Goal: Task Accomplishment & Management: Manage account settings

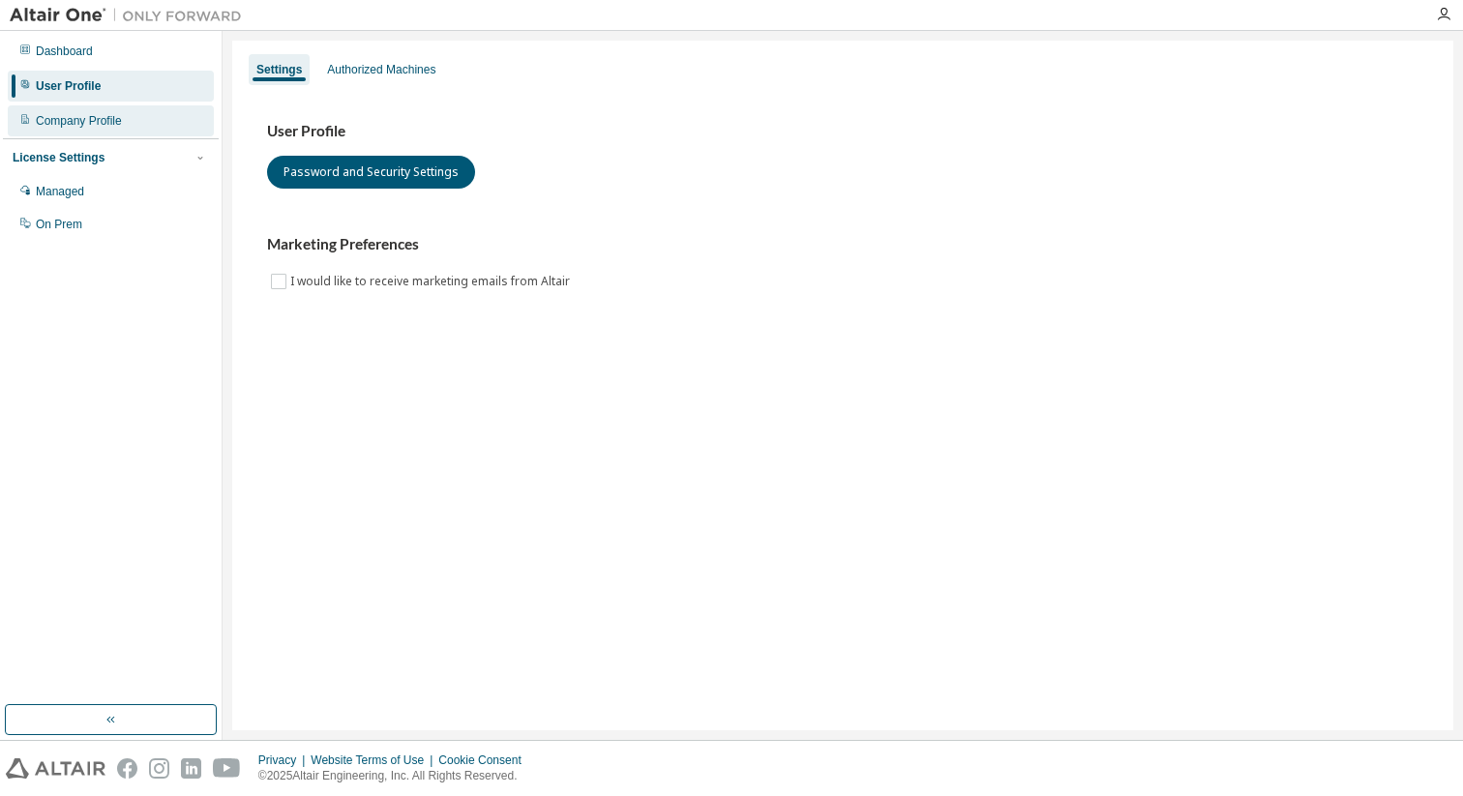
click at [132, 117] on div "Company Profile" at bounding box center [111, 120] width 206 height 31
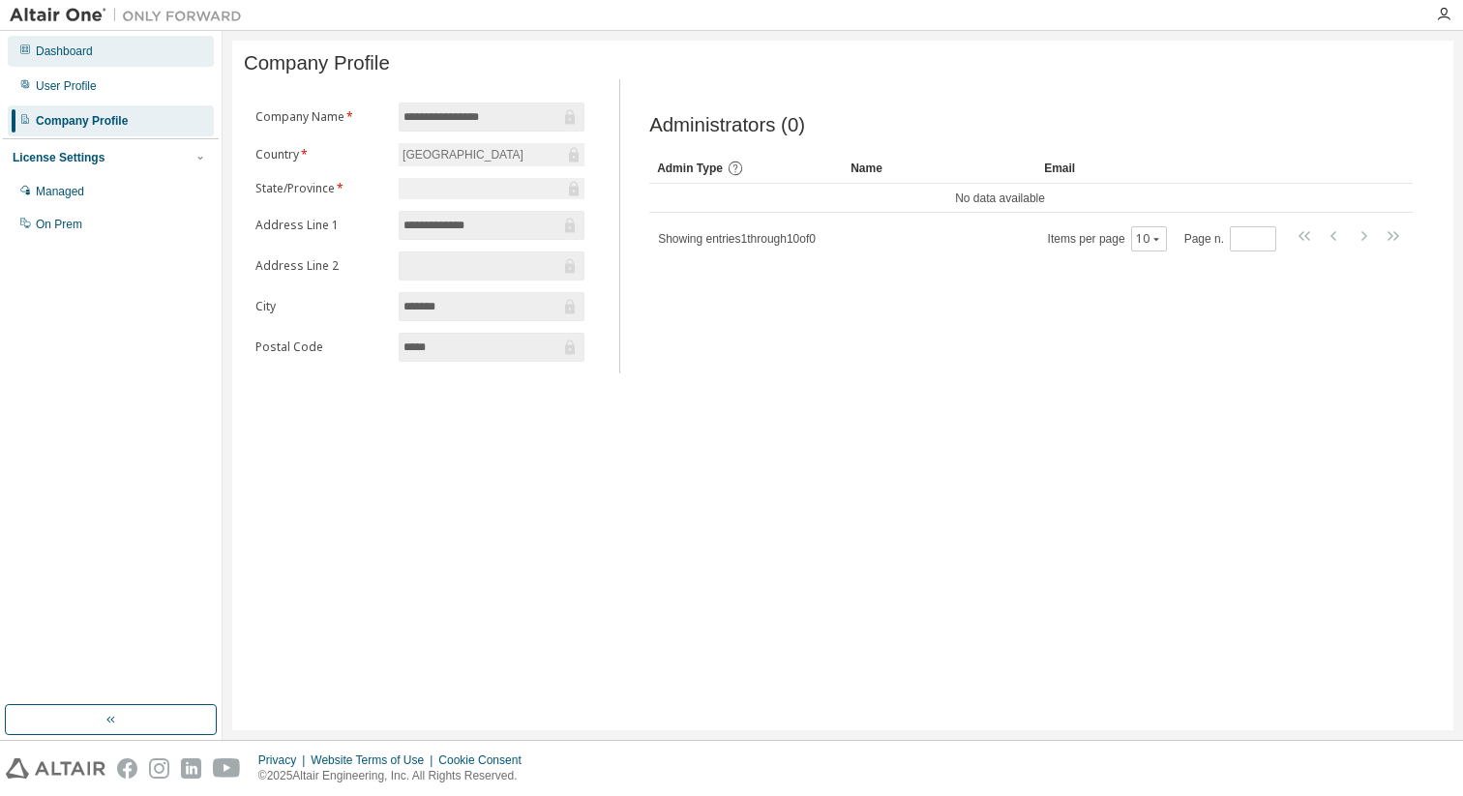
click at [81, 58] on div "Dashboard" at bounding box center [64, 51] width 57 height 15
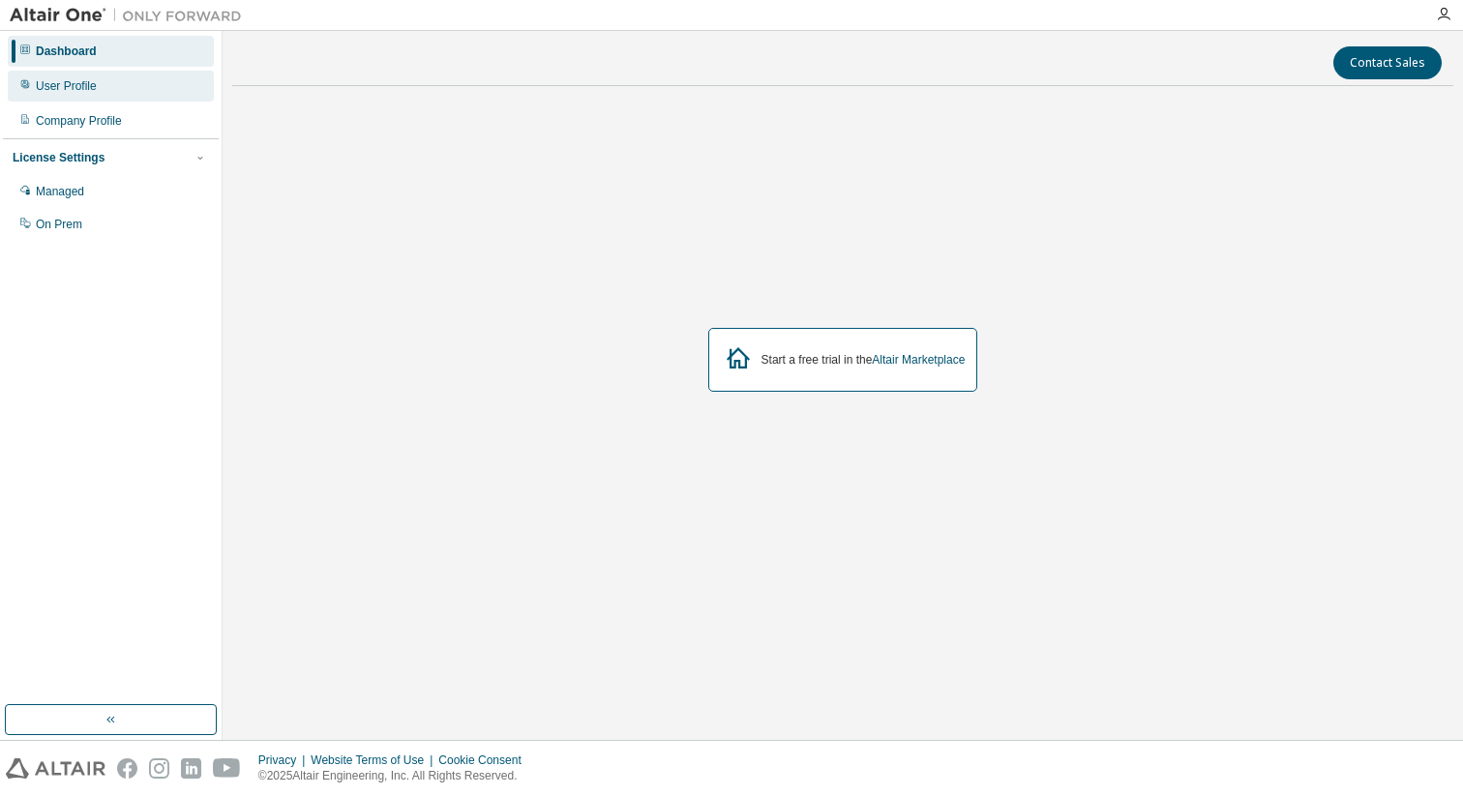
click at [87, 82] on div "User Profile" at bounding box center [66, 85] width 61 height 15
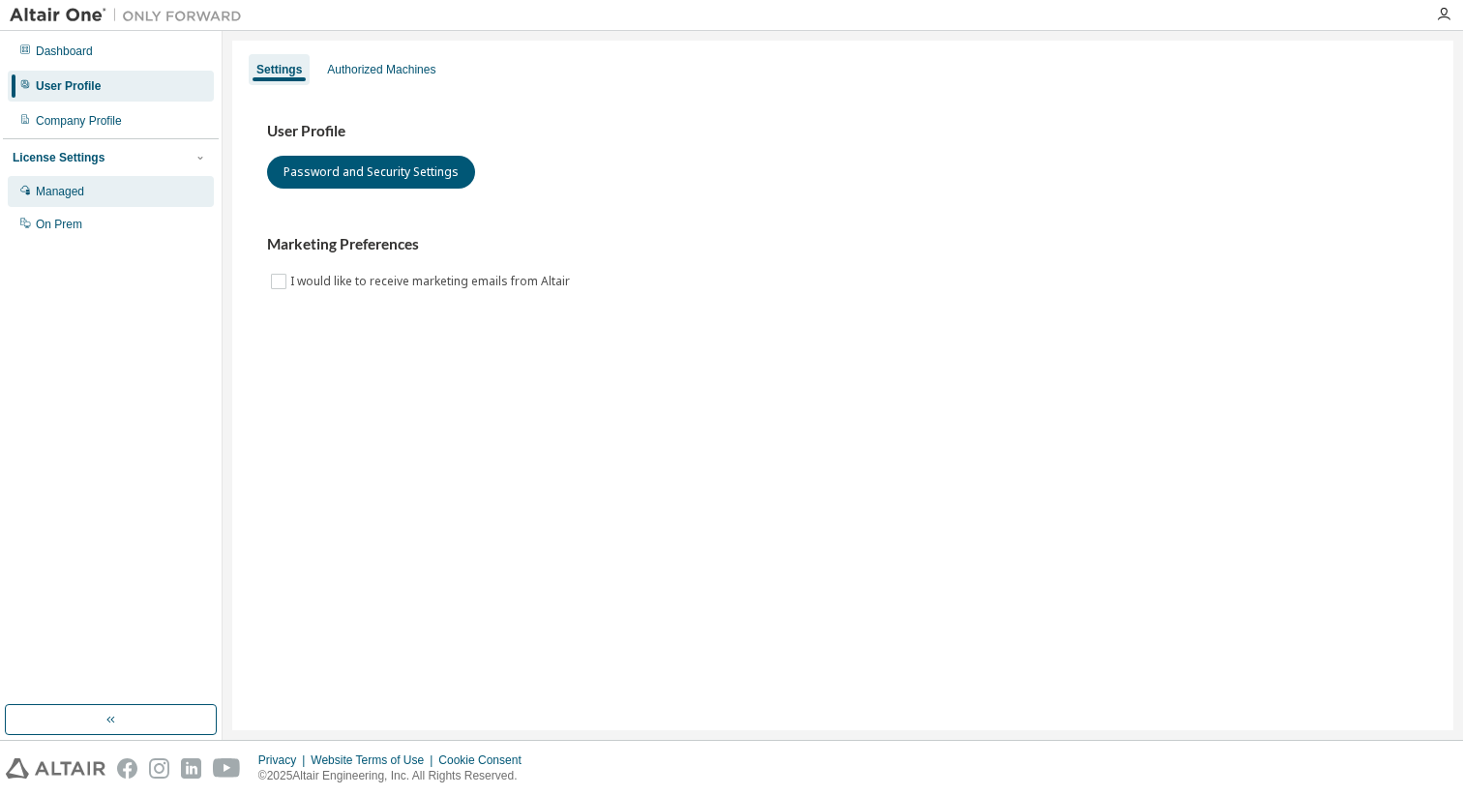
click at [81, 194] on div "Managed" at bounding box center [60, 191] width 48 height 15
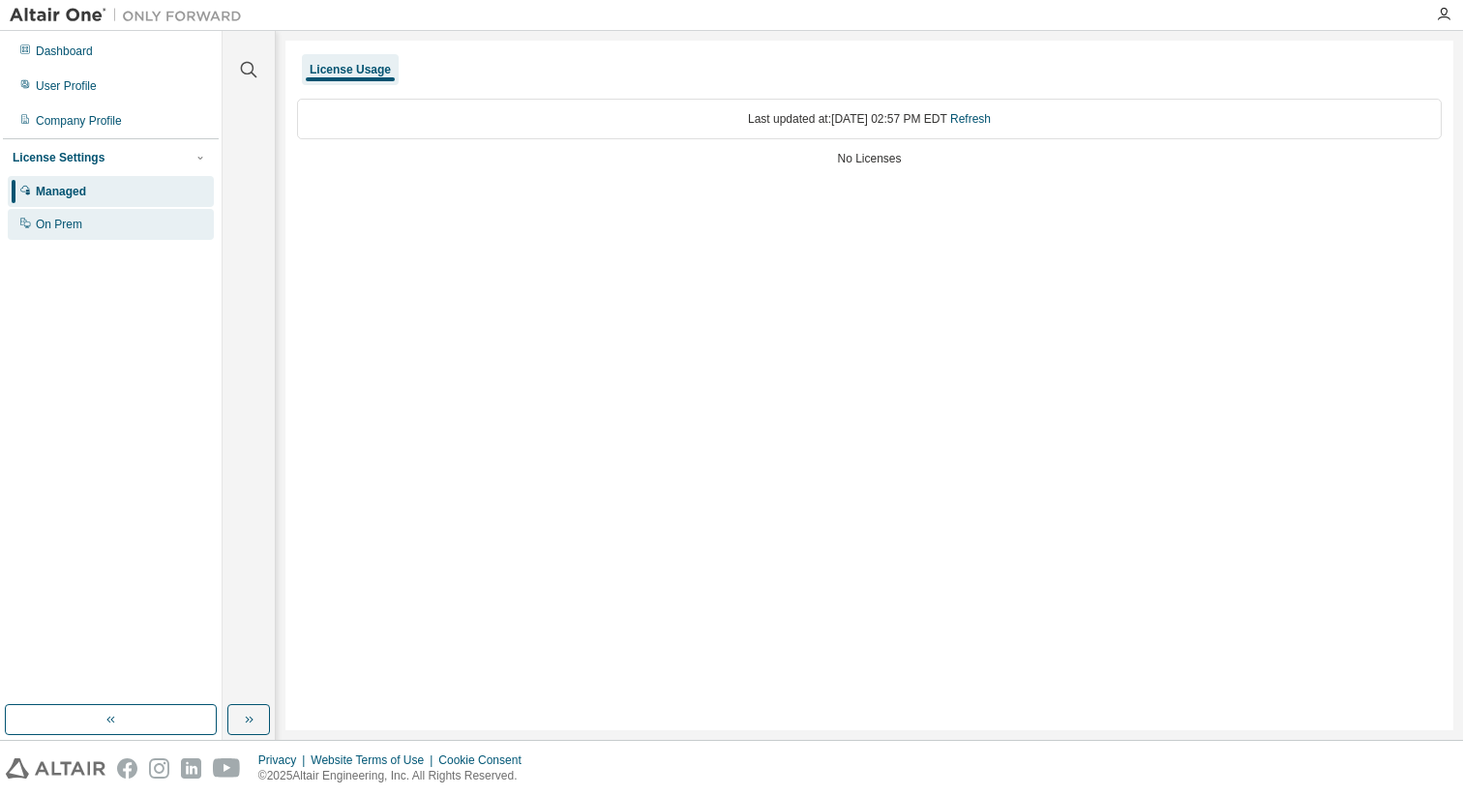
click at [81, 222] on div "On Prem" at bounding box center [59, 224] width 46 height 15
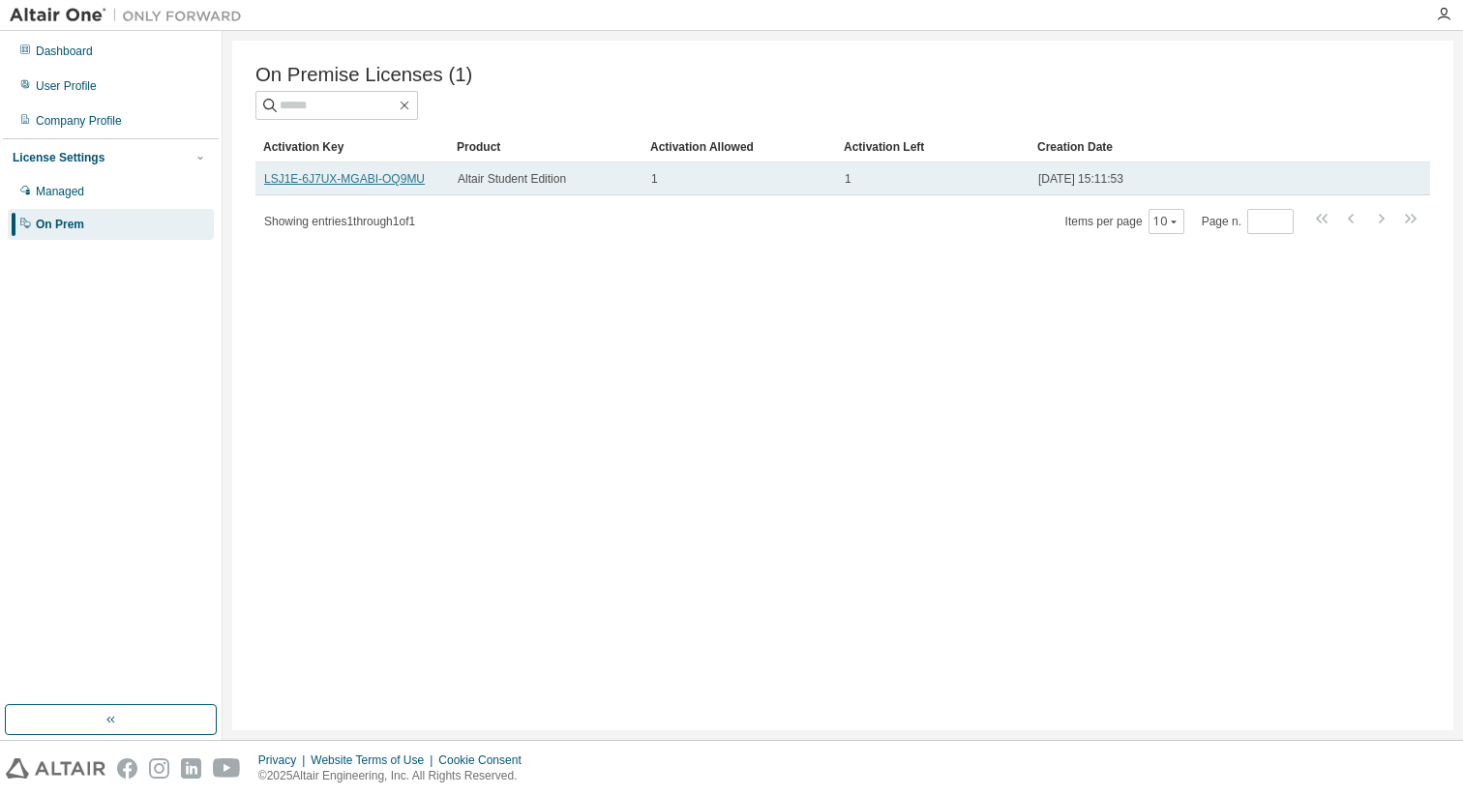
click at [360, 176] on link "LSJ1E-6J7UX-MGABI-OQ9MU" at bounding box center [344, 179] width 161 height 14
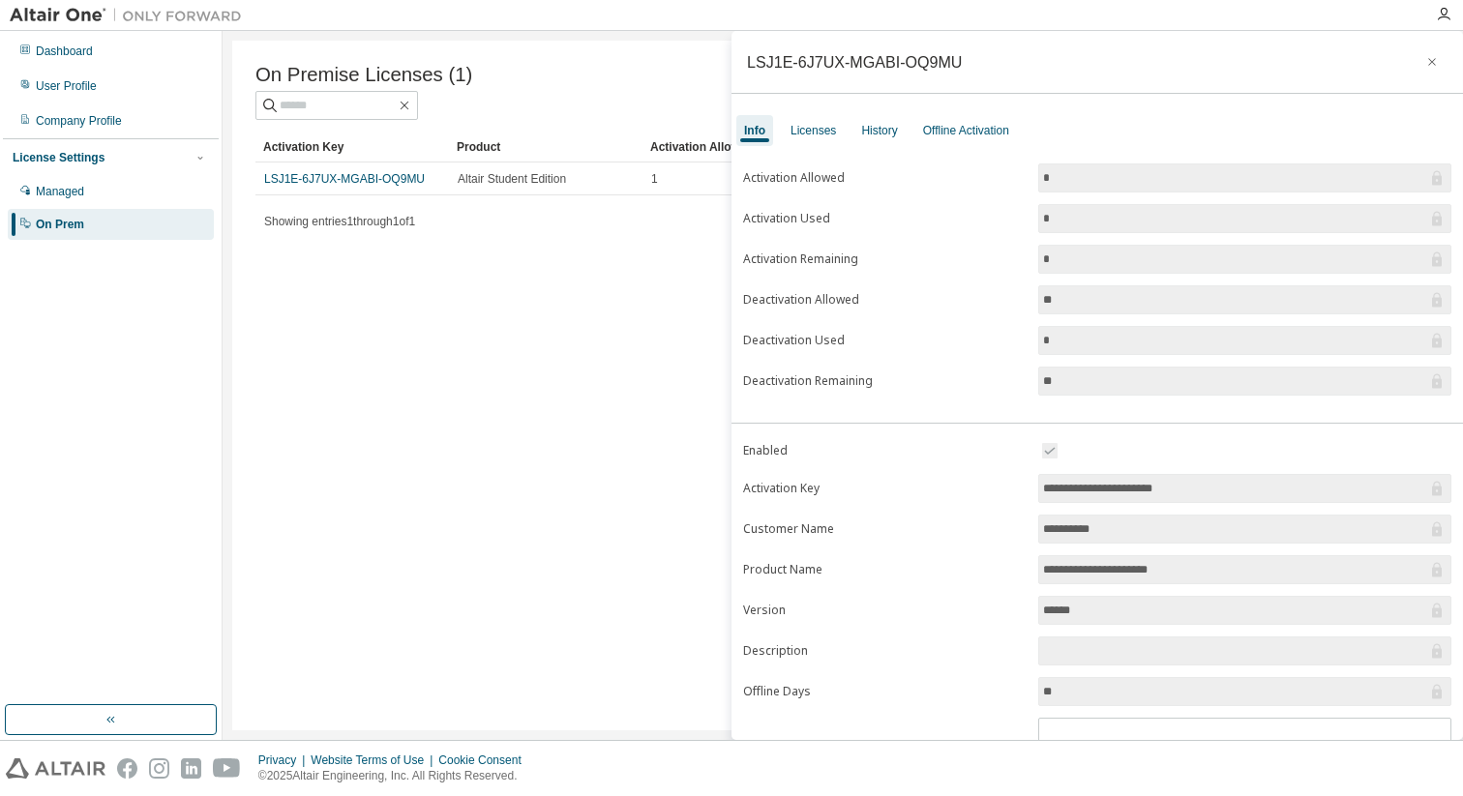
scroll to position [96, 0]
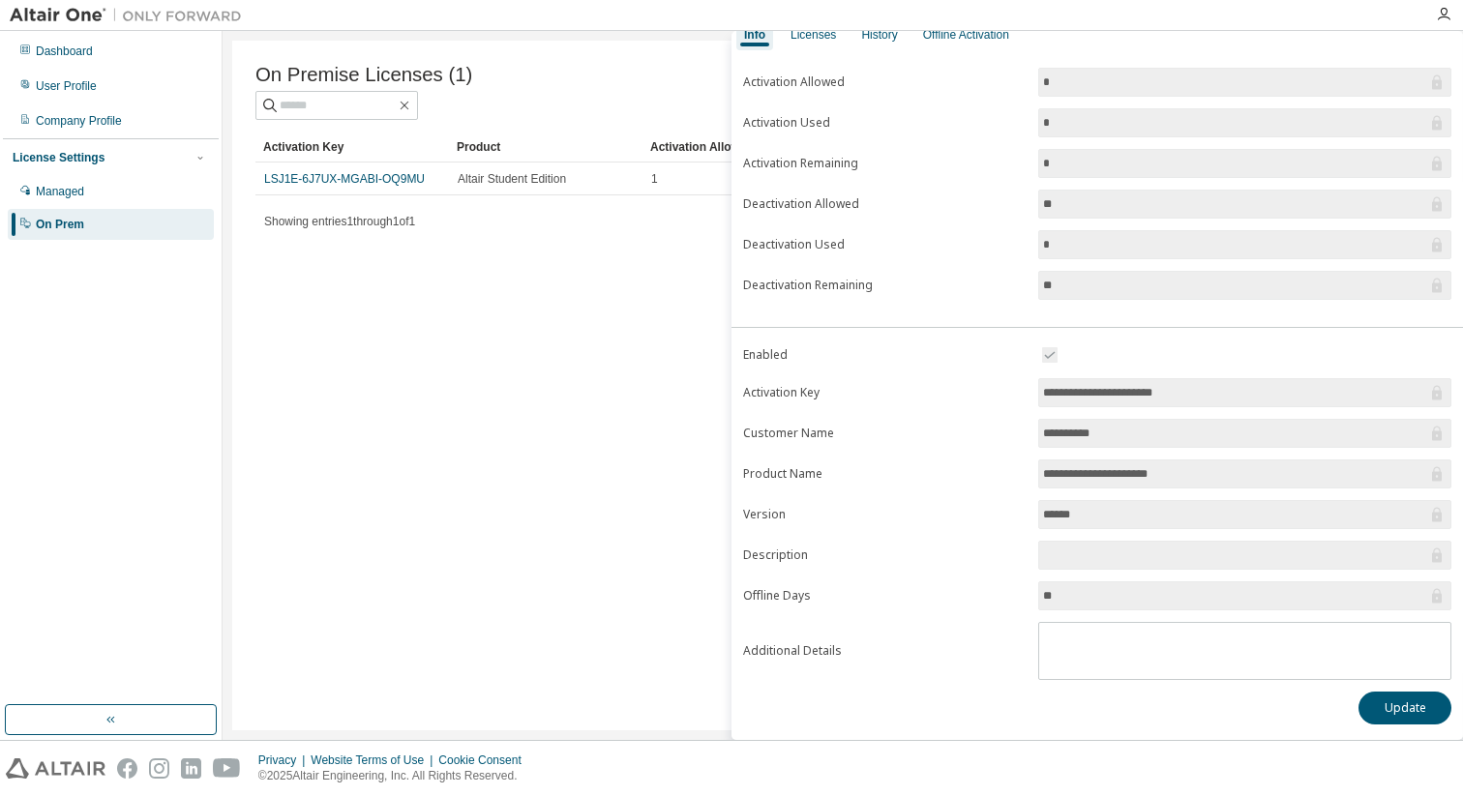
click at [519, 341] on div "On Premise Licenses (1) Clear Load Save Save As Field Operator Value Select fil…" at bounding box center [842, 386] width 1221 height 690
click at [1450, 19] on icon "button" at bounding box center [1443, 14] width 15 height 15
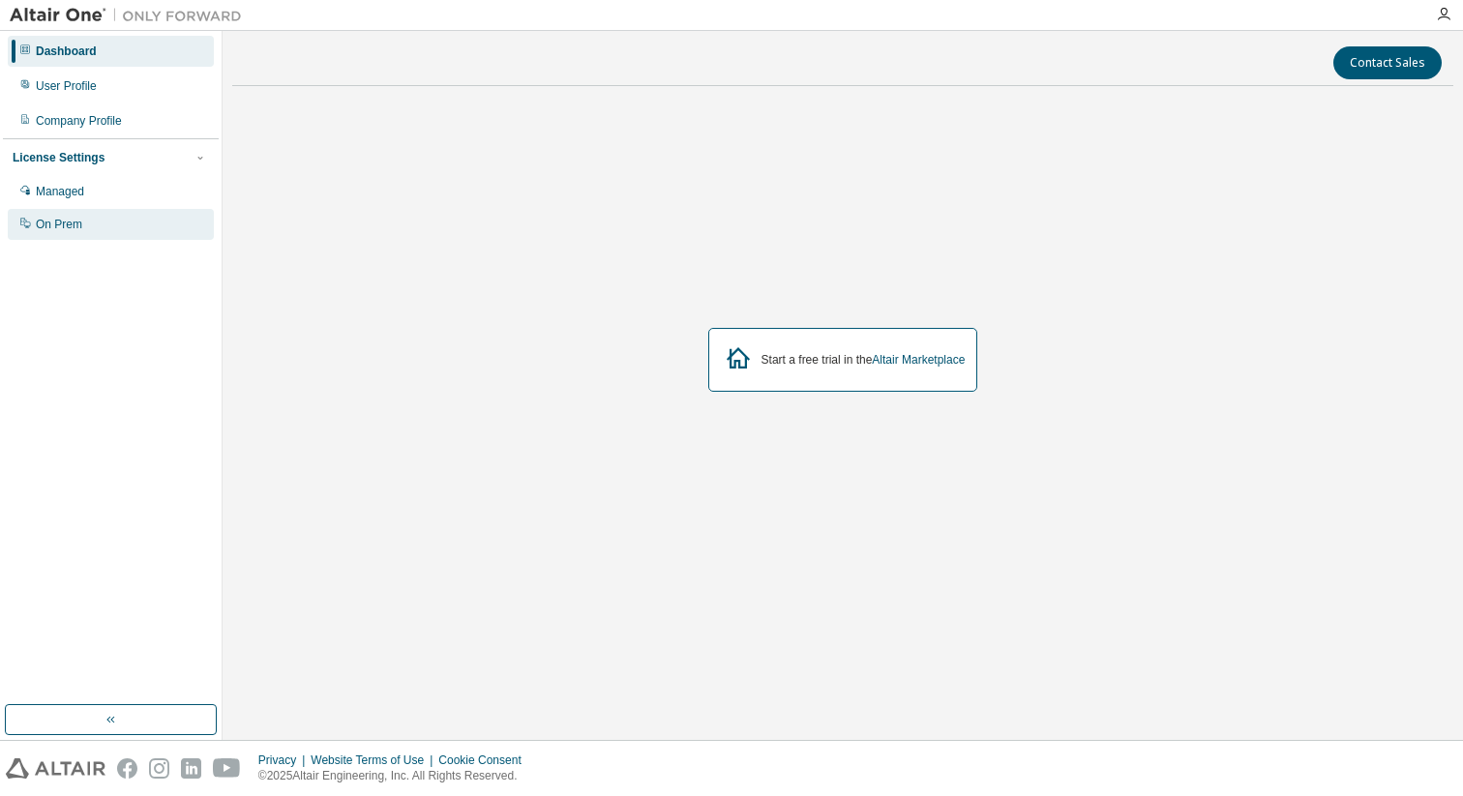
click at [57, 218] on div "On Prem" at bounding box center [59, 224] width 46 height 15
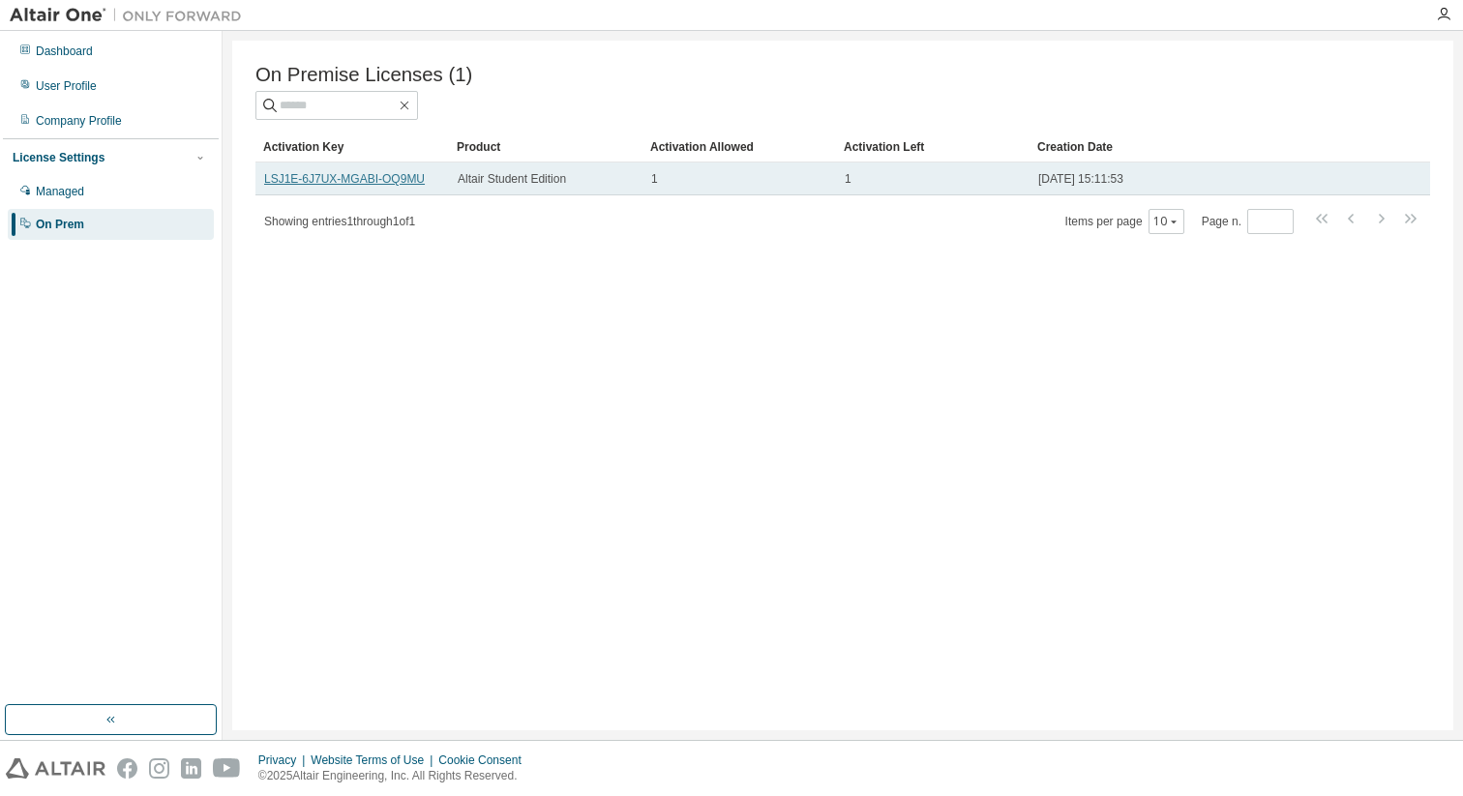
click at [342, 177] on link "LSJ1E-6J7UX-MGABI-OQ9MU" at bounding box center [344, 179] width 161 height 14
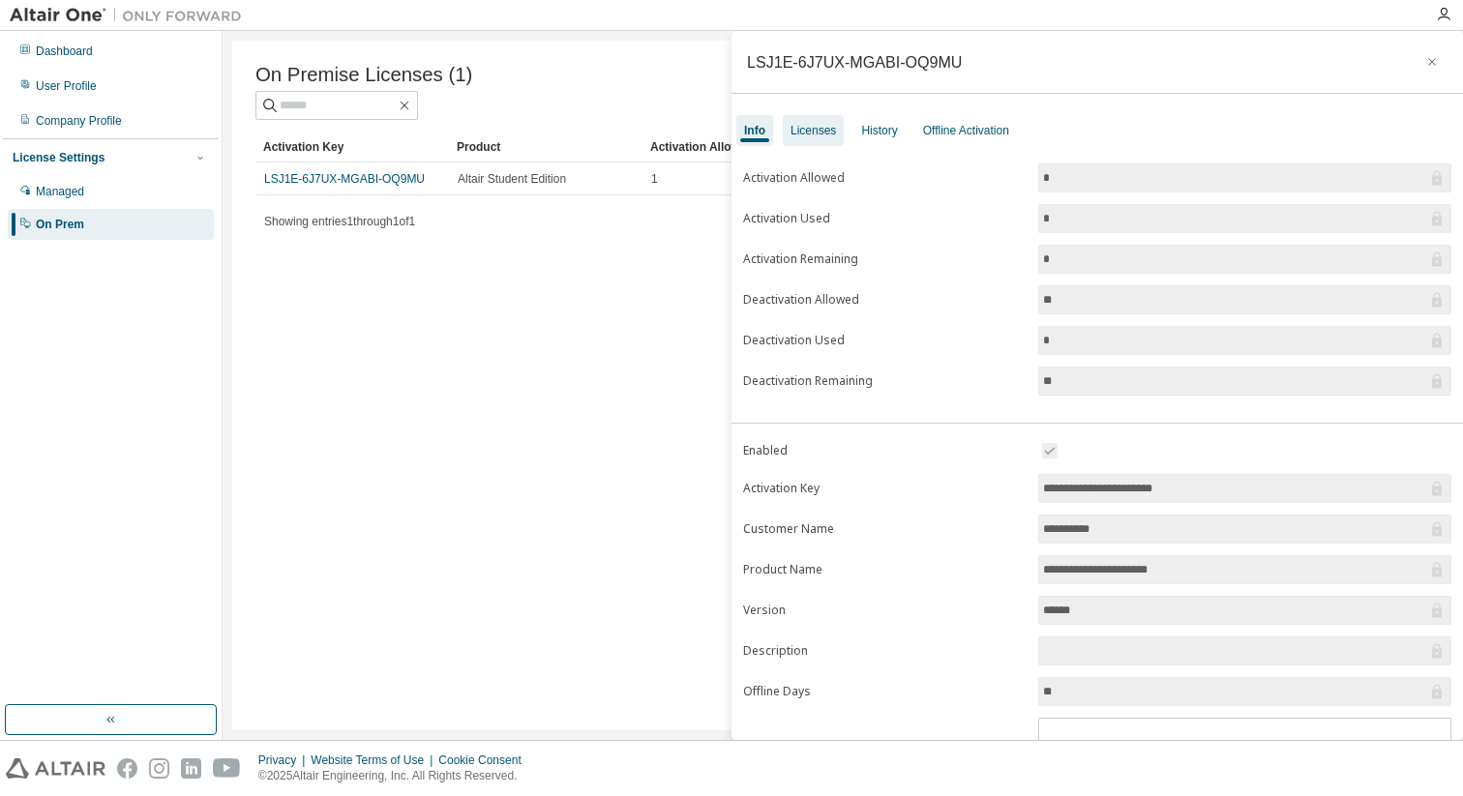
click at [809, 128] on div "Licenses" at bounding box center [812, 130] width 45 height 15
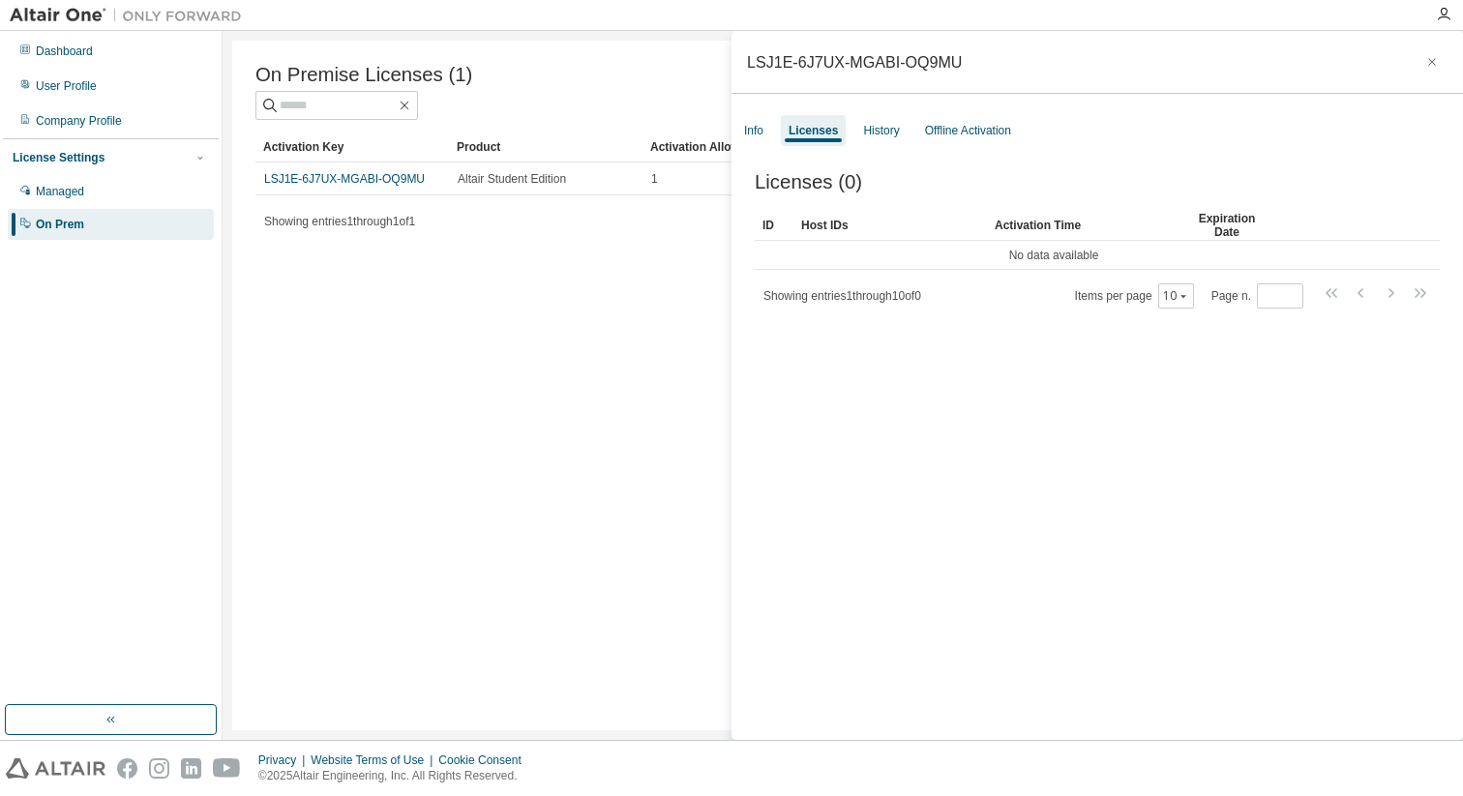
click at [952, 111] on div "LSJ1E-6J7UX-MGABI-OQ9MU Info Licenses History Offline Activation Licenses (0) C…" at bounding box center [1096, 385] width 731 height 709
click at [952, 135] on div "Offline Activation" at bounding box center [968, 130] width 86 height 15
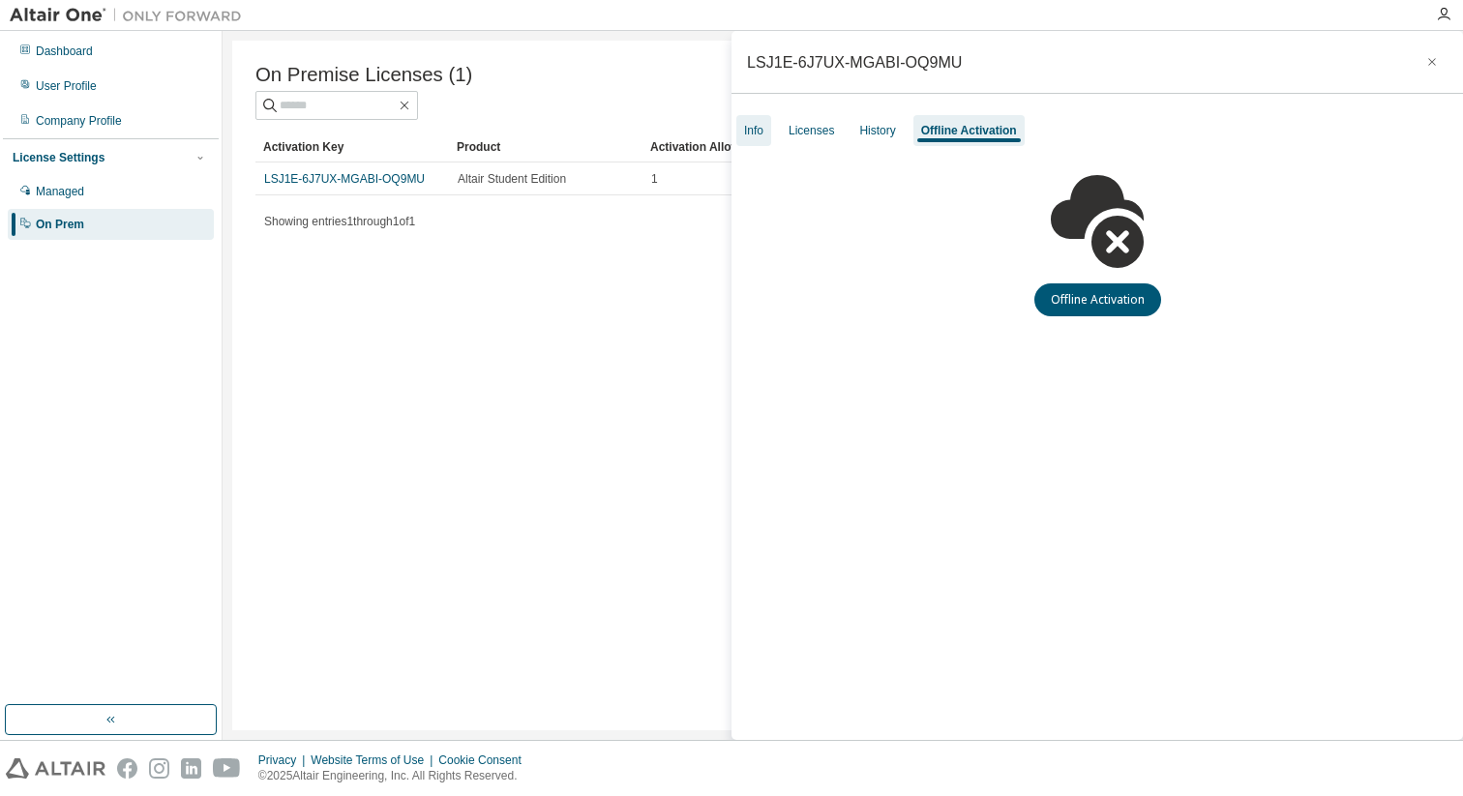
click at [754, 136] on div "Info" at bounding box center [753, 130] width 19 height 15
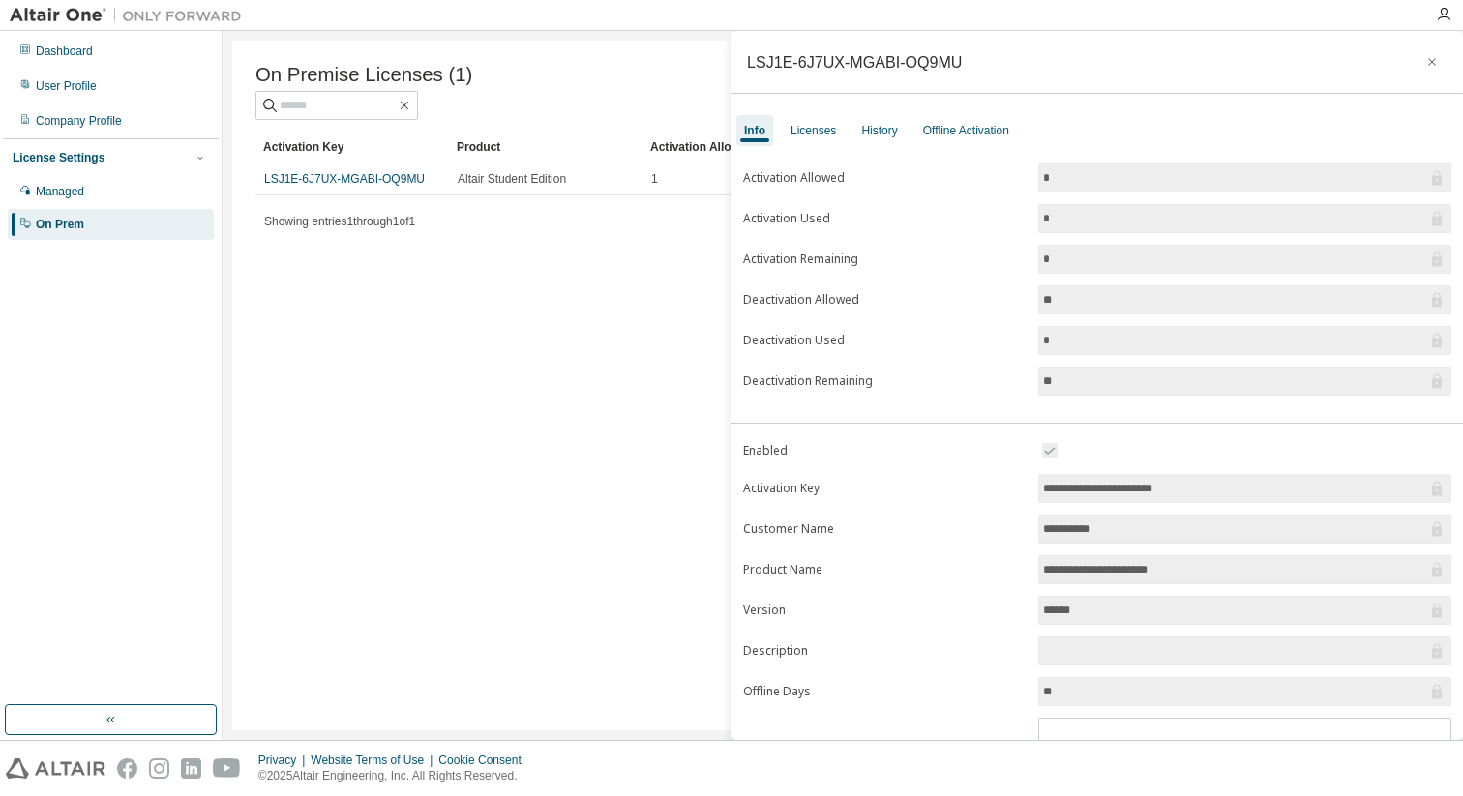
scroll to position [96, 0]
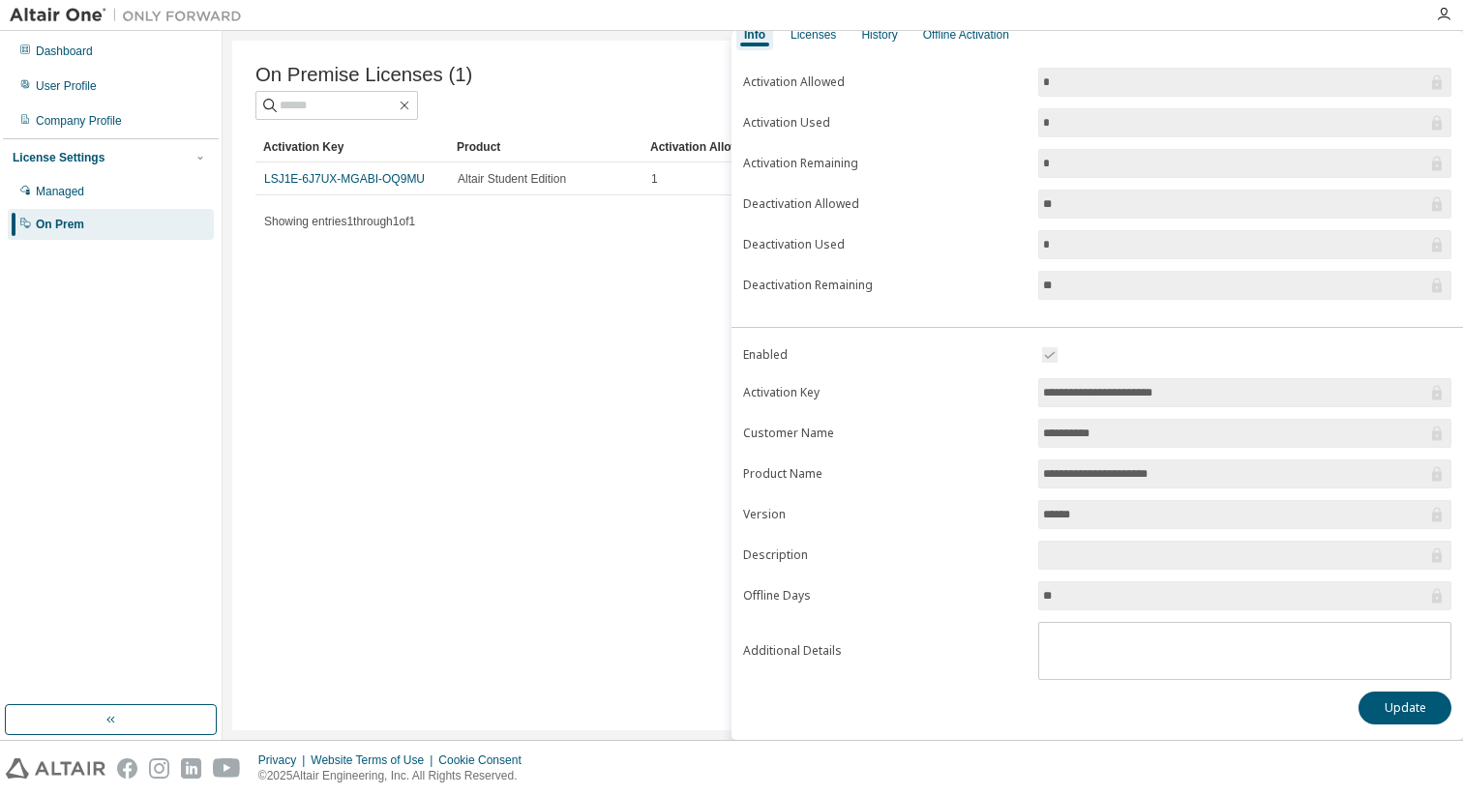
drag, startPoint x: 1210, startPoint y: 392, endPoint x: 1036, endPoint y: 398, distance: 174.2
click at [1038, 398] on span "**********" at bounding box center [1244, 392] width 413 height 29
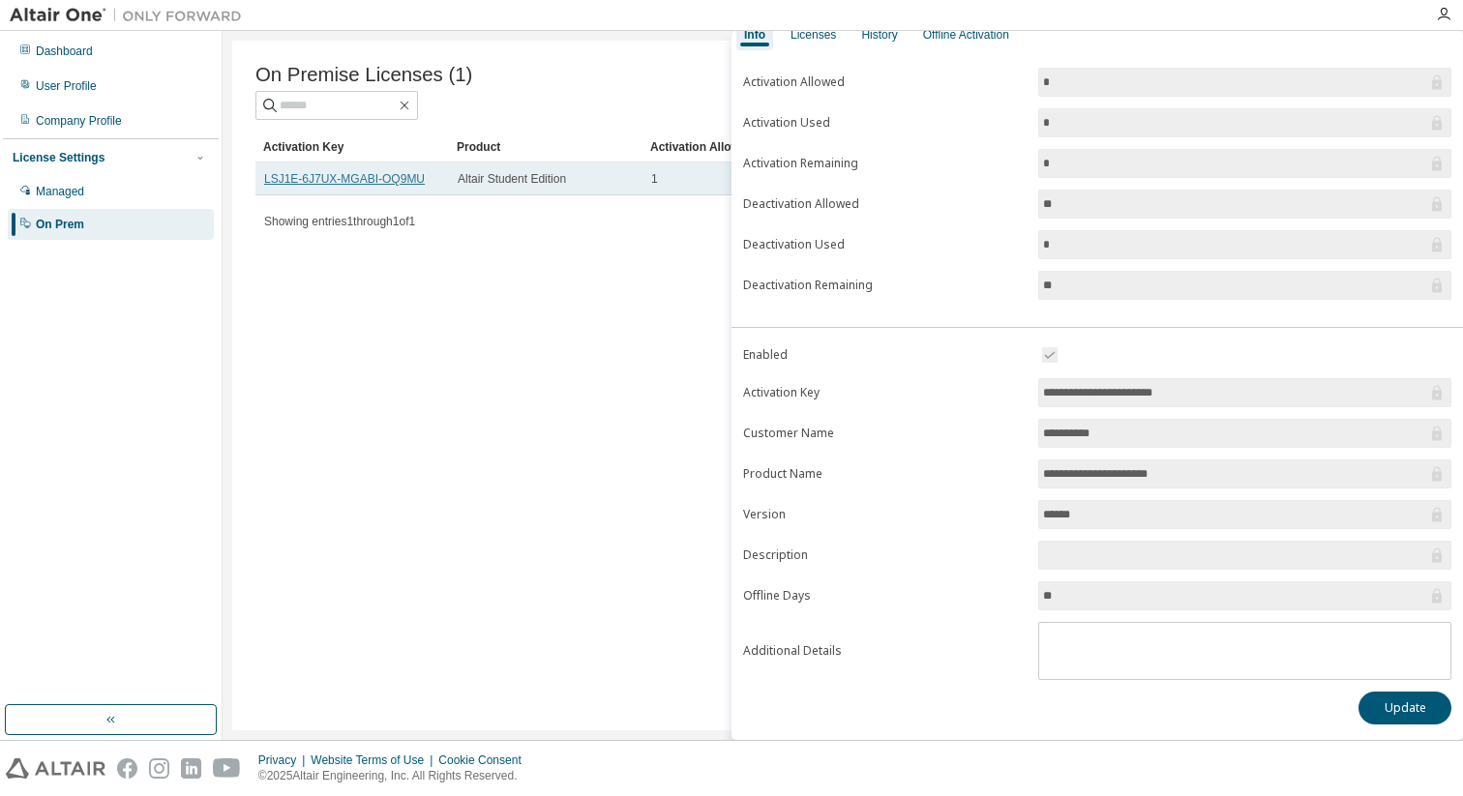
click at [382, 181] on link "LSJ1E-6J7UX-MGABI-OQ9MU" at bounding box center [344, 179] width 161 height 14
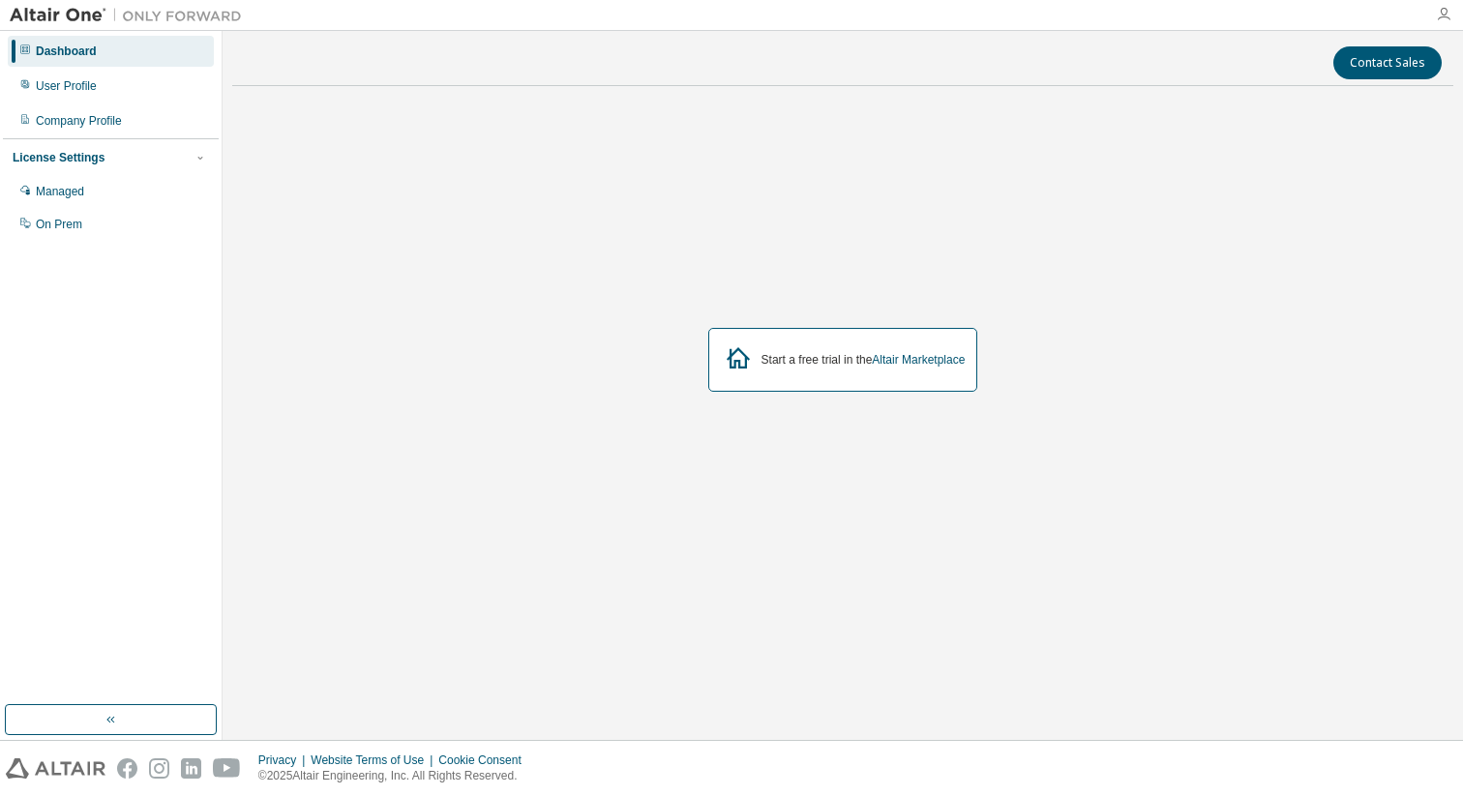
click at [1437, 17] on icon "button" at bounding box center [1443, 14] width 15 height 15
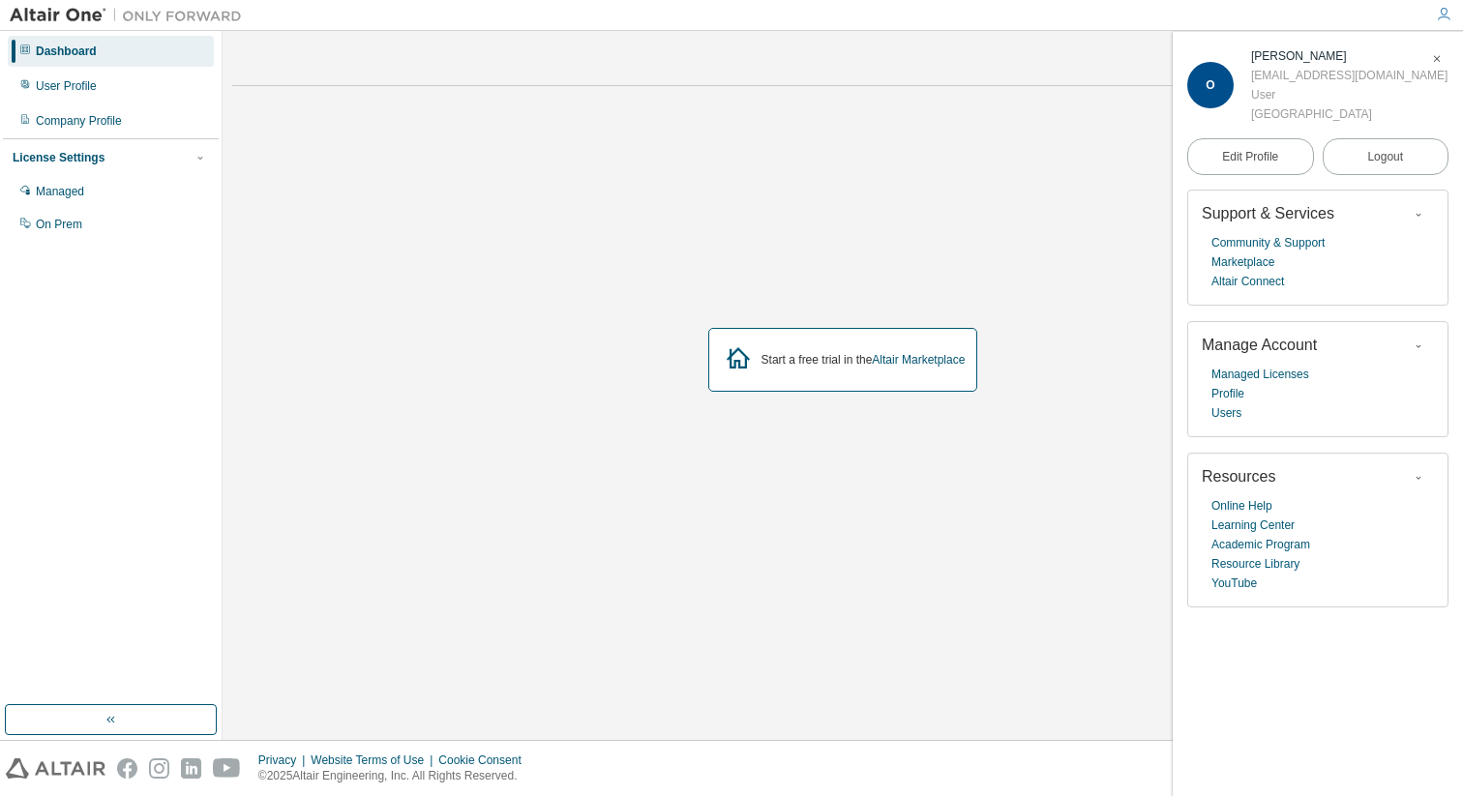
click at [1455, 9] on div at bounding box center [1443, 14] width 39 height 15
click at [1092, 188] on div "Start a free trial in the Altair Marketplace" at bounding box center [842, 361] width 1221 height 518
click at [921, 363] on link "Altair Marketplace" at bounding box center [918, 360] width 93 height 14
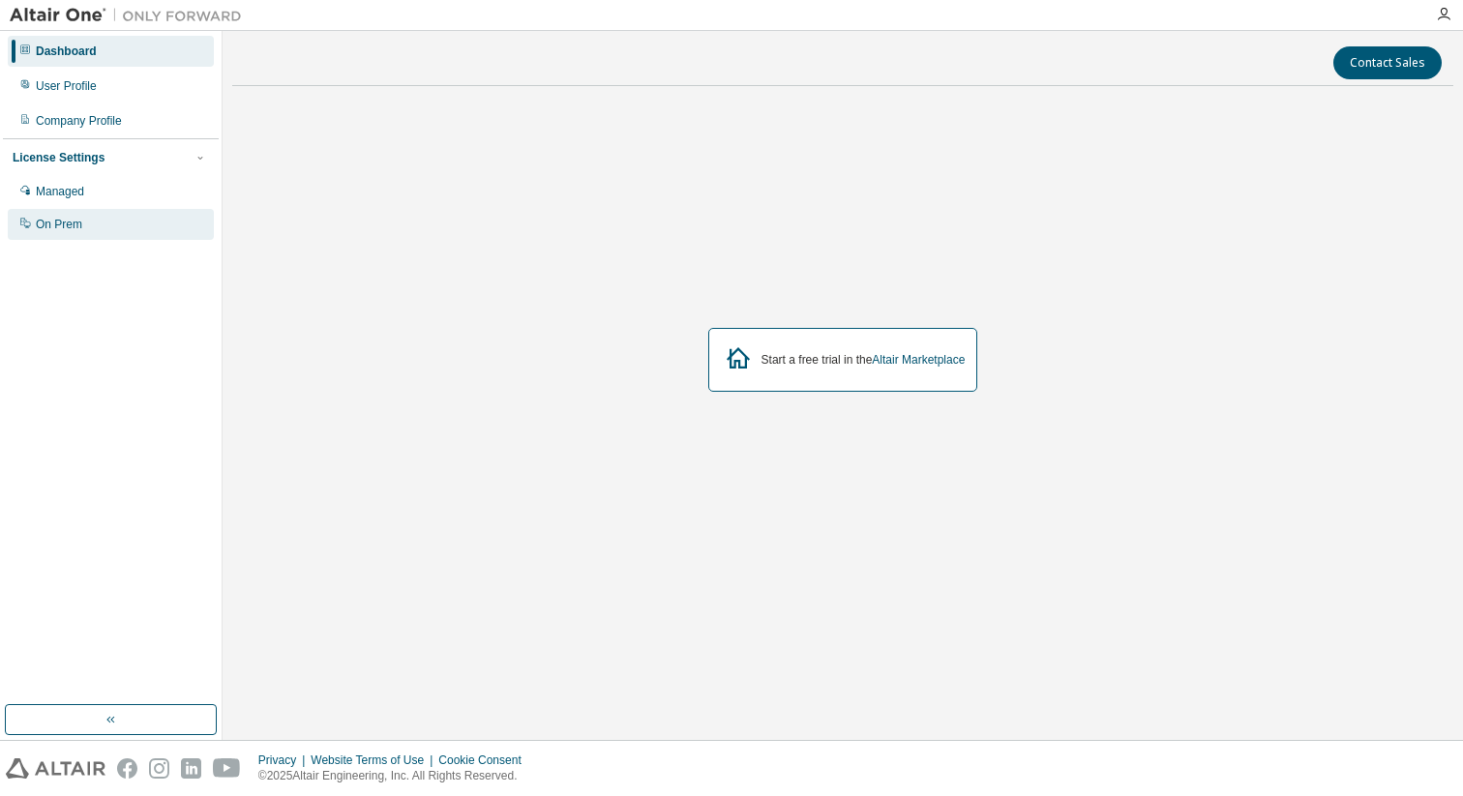
click at [61, 222] on div "On Prem" at bounding box center [59, 224] width 46 height 15
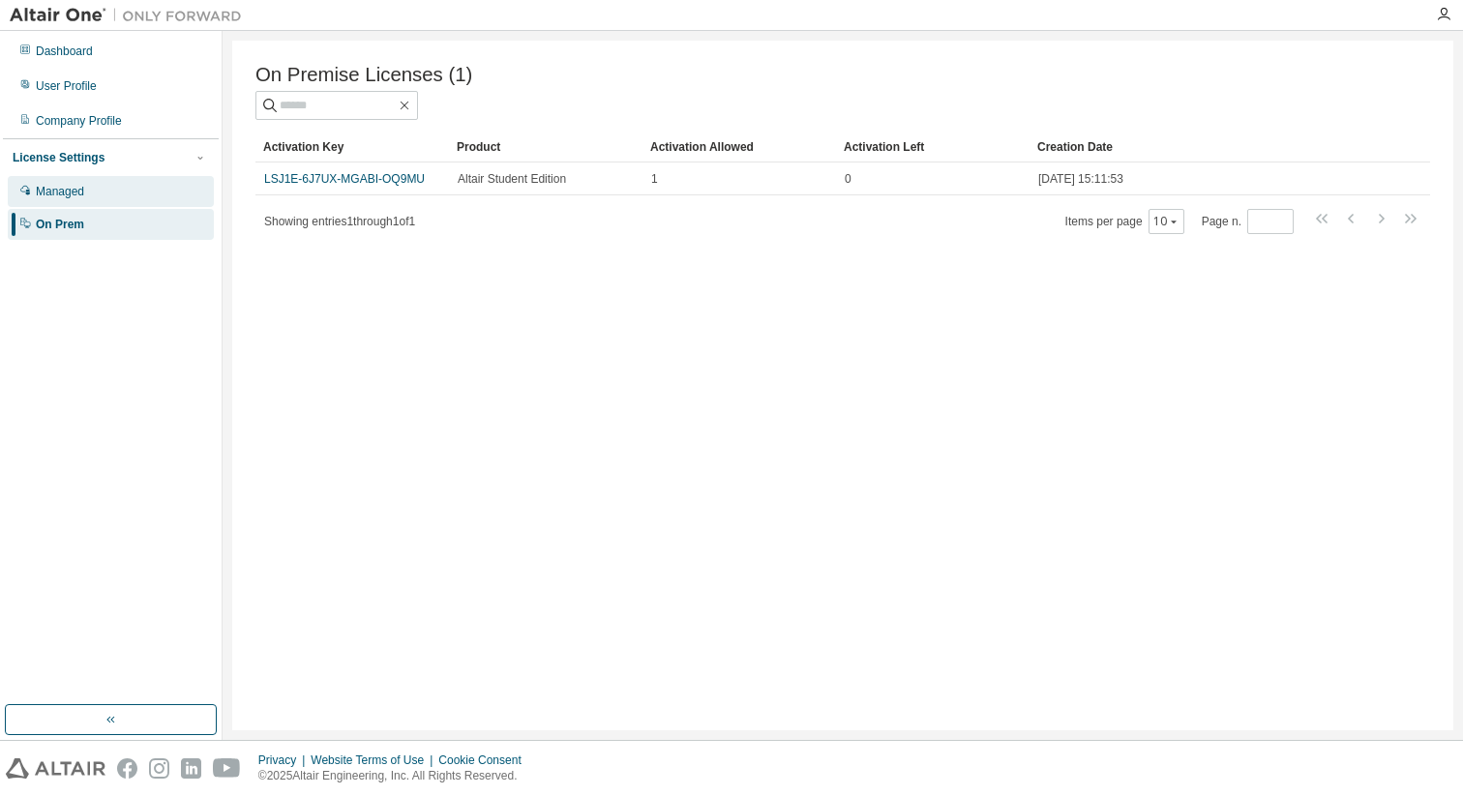
click at [88, 198] on div "Managed" at bounding box center [111, 191] width 206 height 31
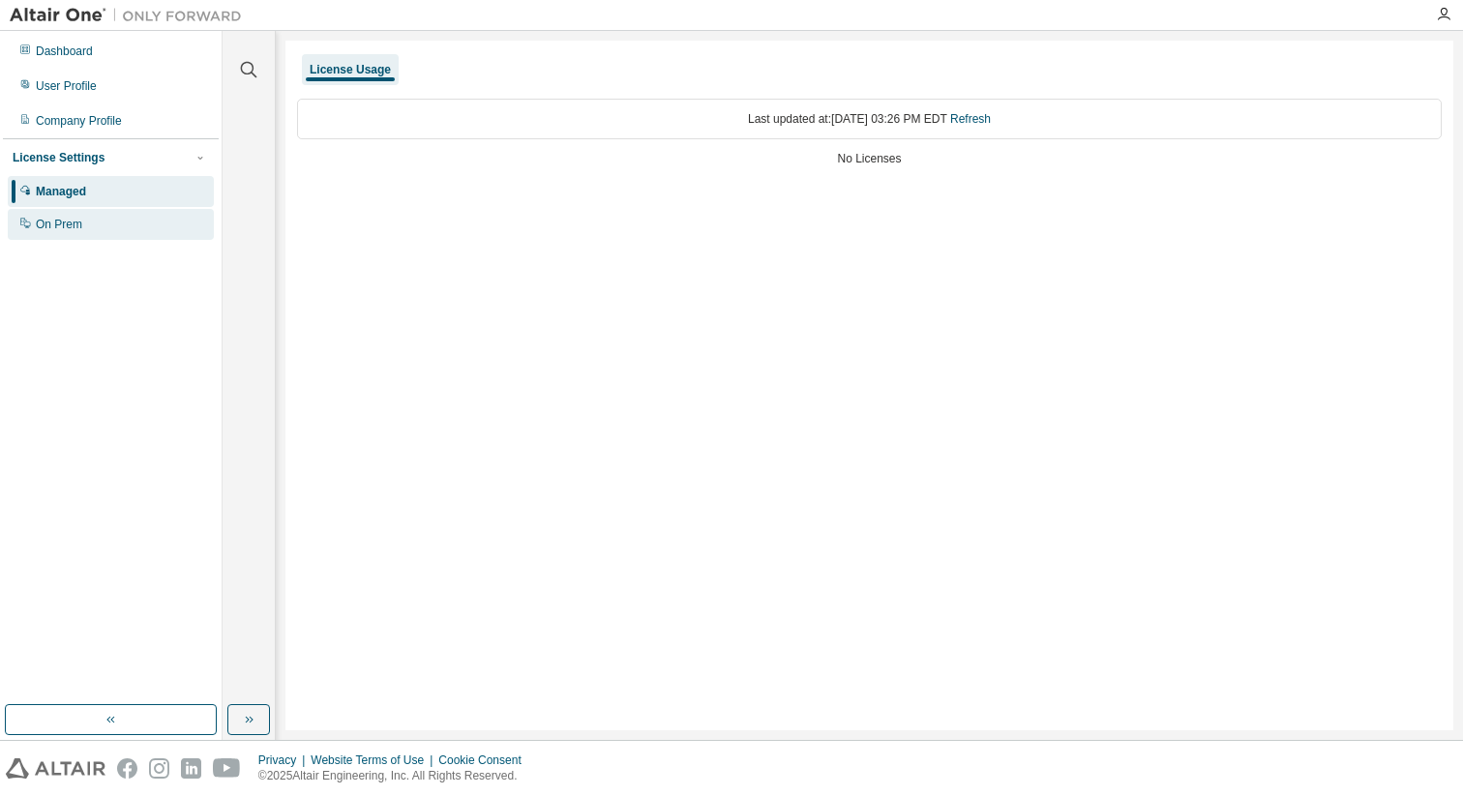
click at [75, 221] on div "On Prem" at bounding box center [59, 224] width 46 height 15
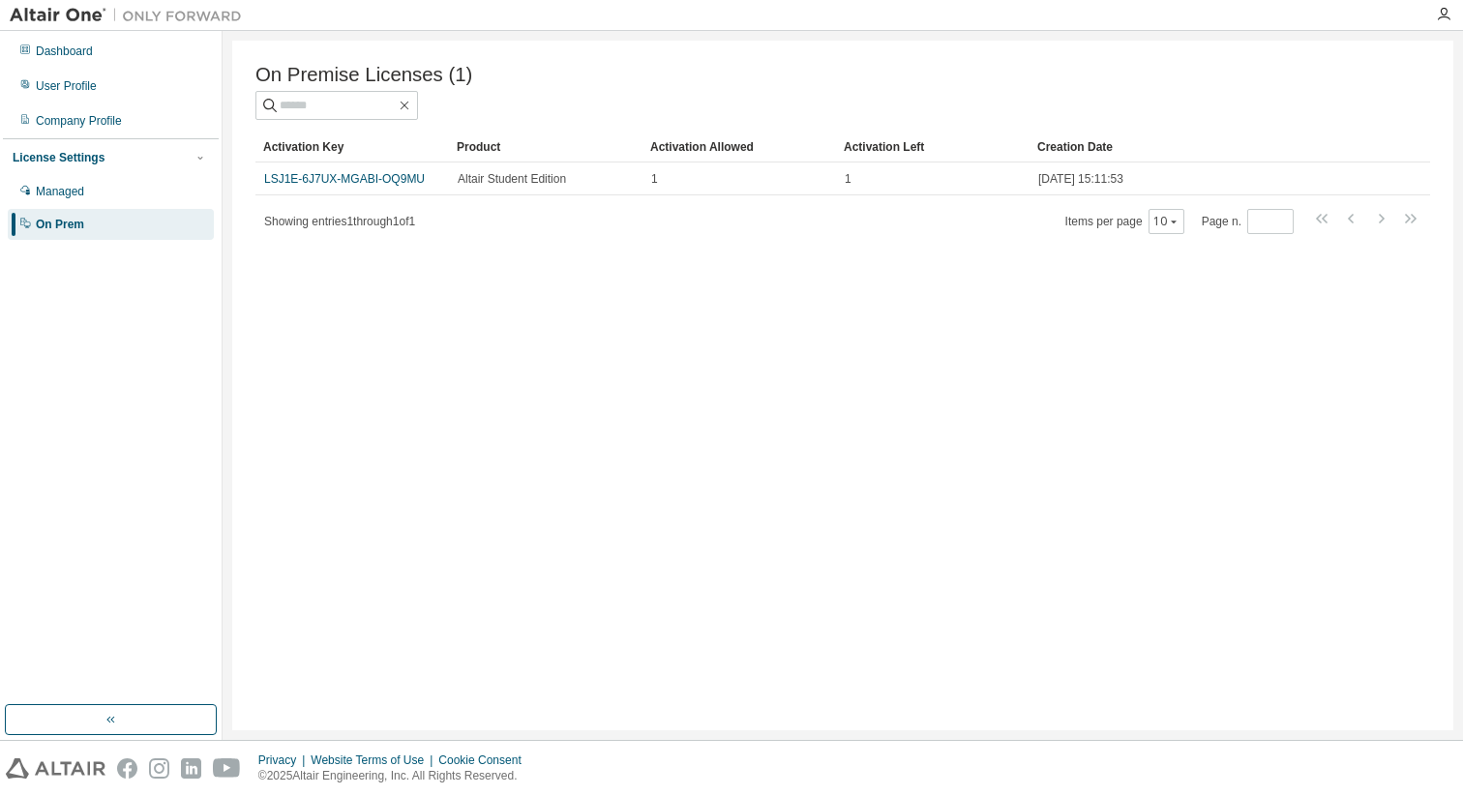
click at [370, 175] on link "LSJ1E-6J7UX-MGABI-OQ9MU" at bounding box center [344, 179] width 161 height 14
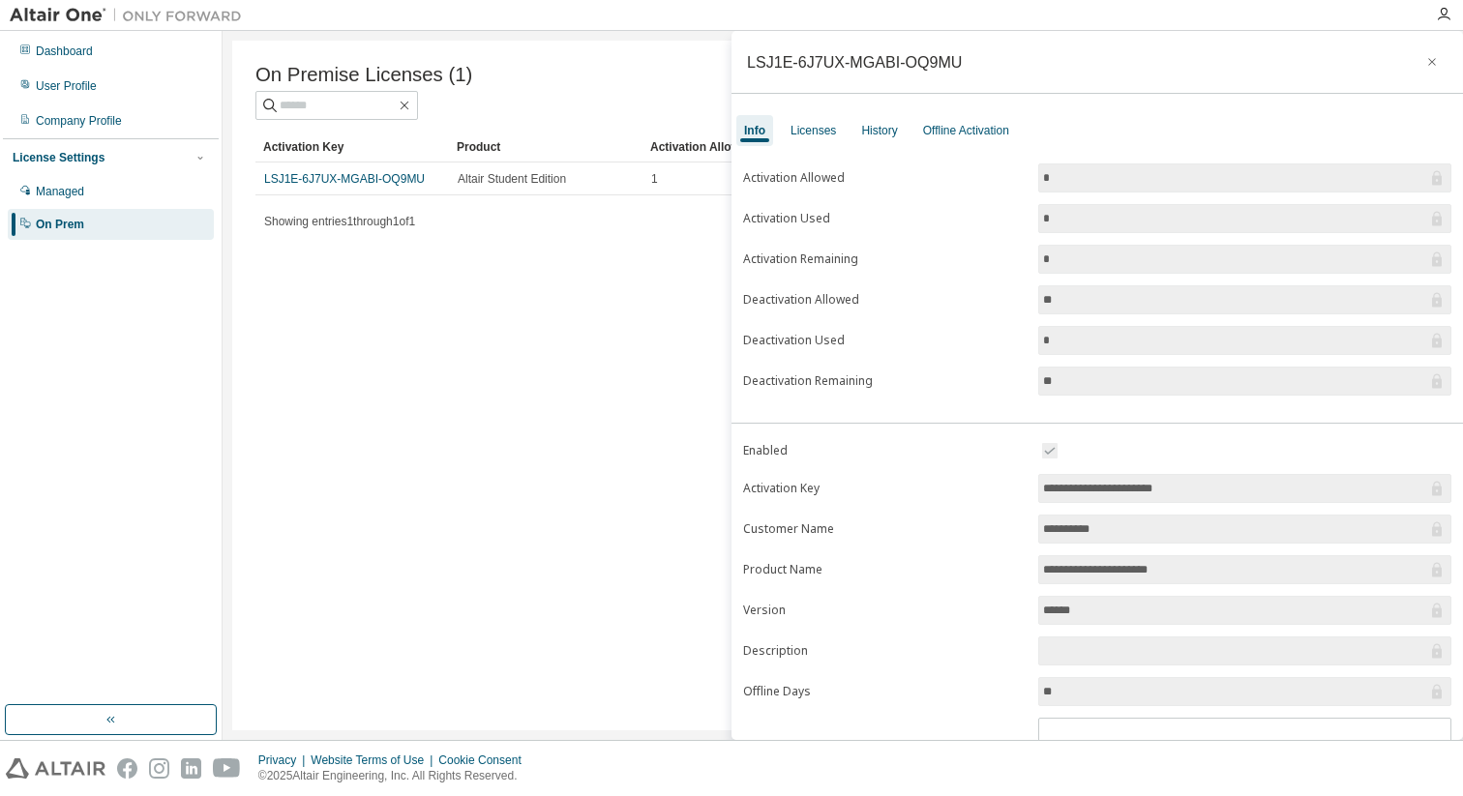
click at [1080, 222] on input "*" at bounding box center [1235, 218] width 384 height 19
click at [976, 125] on div "Offline Activation" at bounding box center [966, 130] width 86 height 15
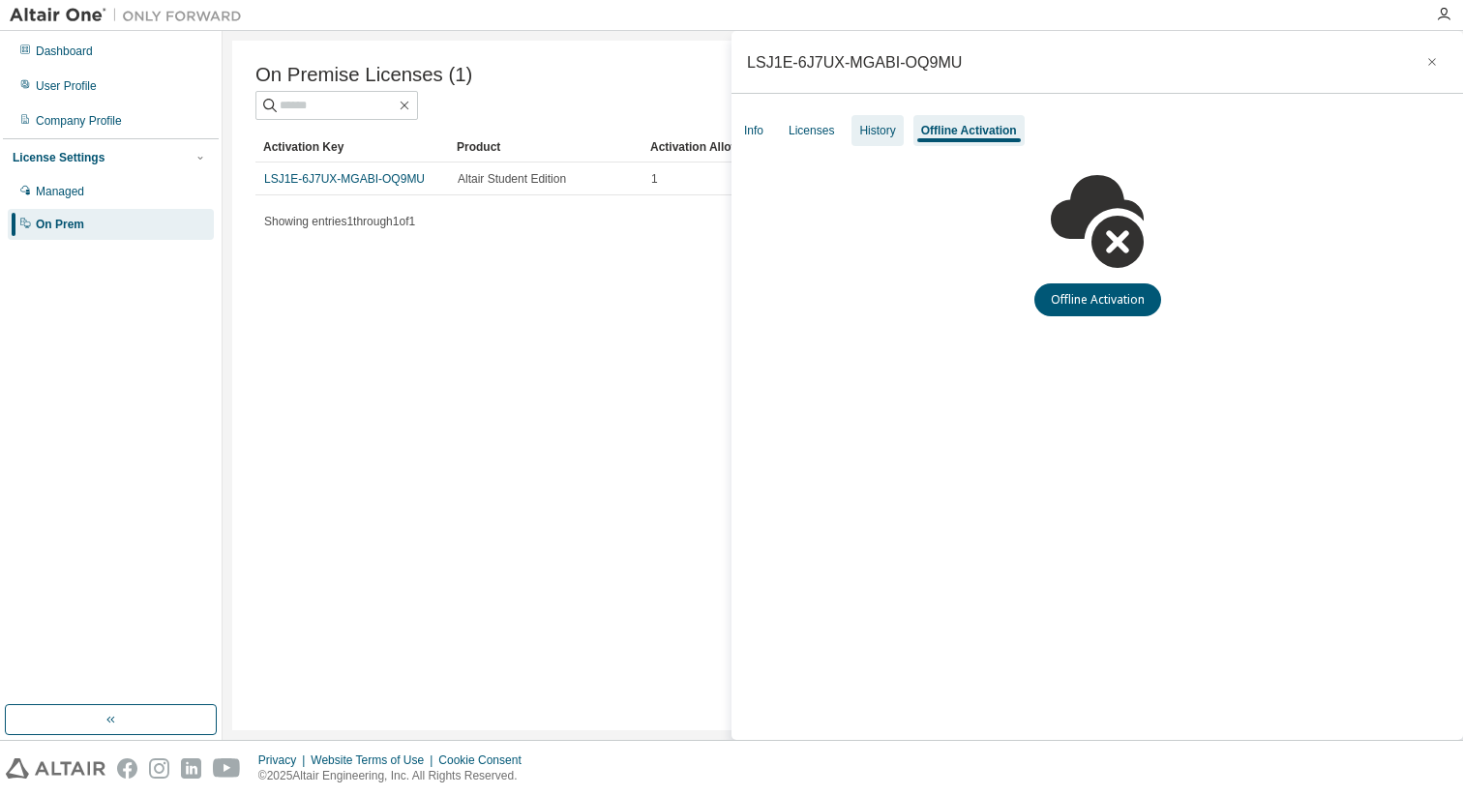
click at [895, 133] on div "History" at bounding box center [877, 130] width 36 height 15
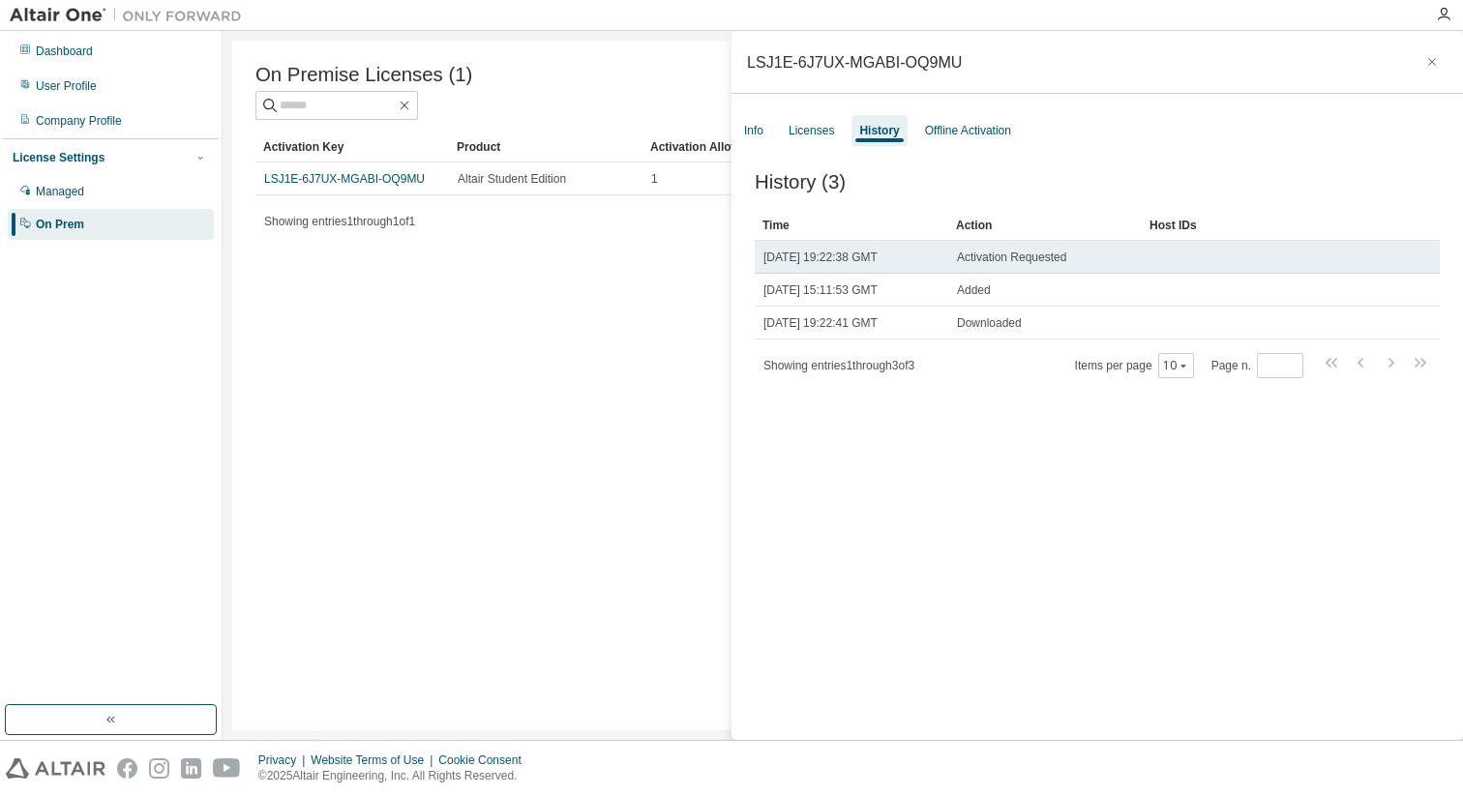
click at [862, 265] on span "[DATE] 19:22:38 GMT" at bounding box center [820, 257] width 114 height 15
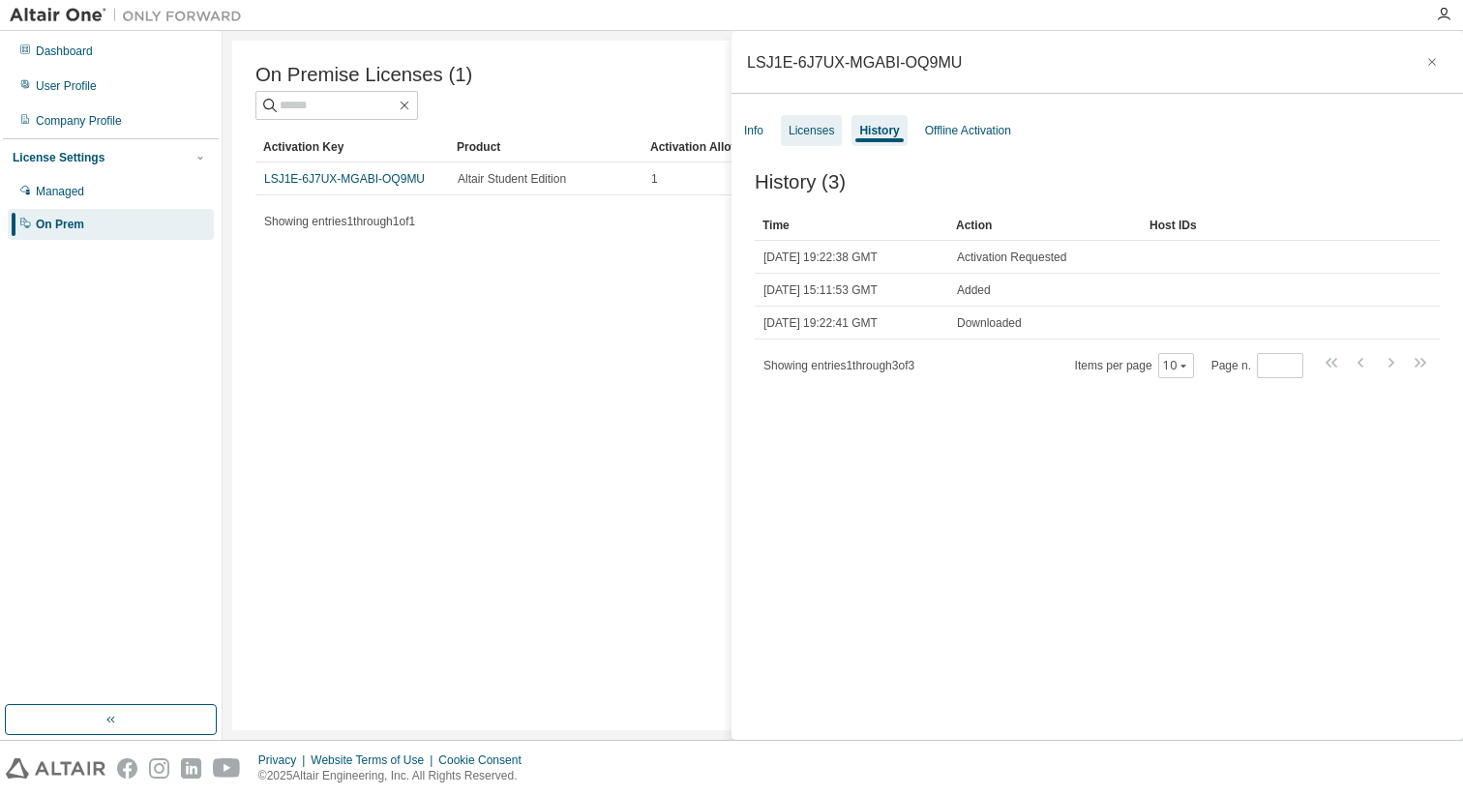
click at [826, 127] on div "Licenses" at bounding box center [810, 130] width 45 height 15
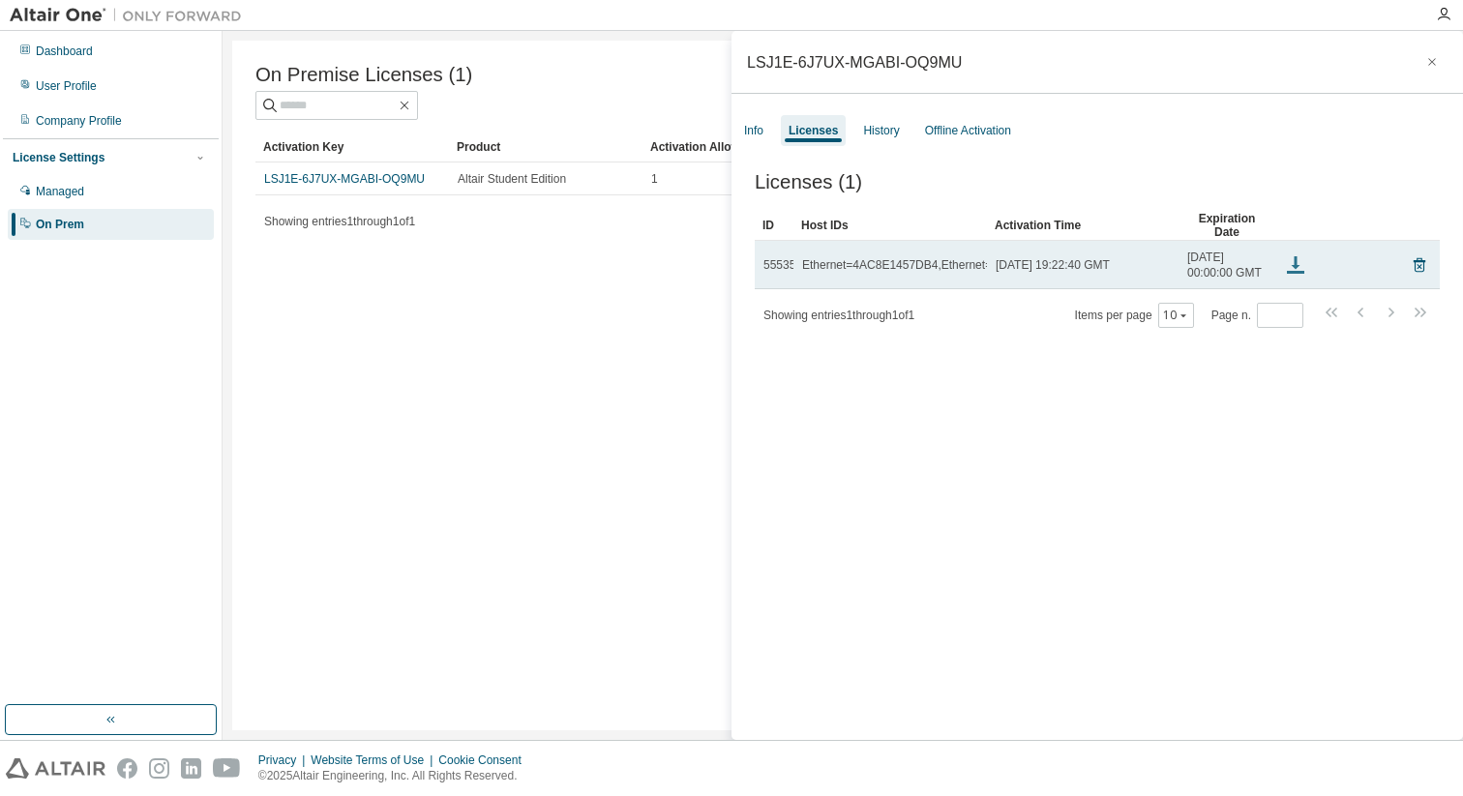
click at [1294, 270] on icon at bounding box center [1295, 267] width 9 height 5
click at [1293, 277] on icon at bounding box center [1295, 264] width 23 height 23
